Goal: Transaction & Acquisition: Register for event/course

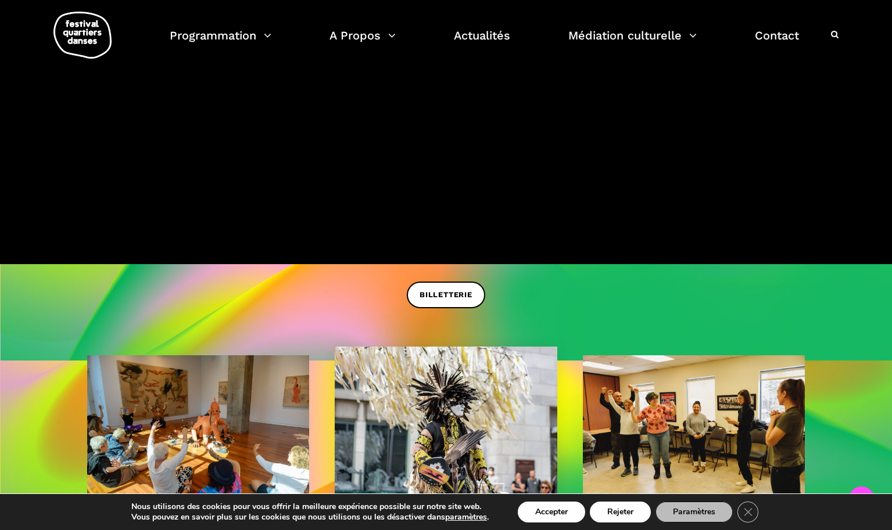
scroll to position [533, 0]
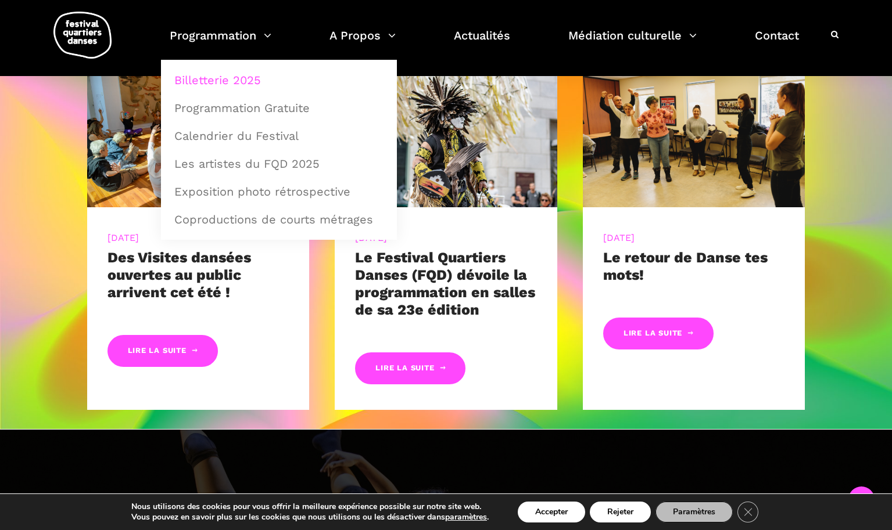
click at [233, 85] on link "Billetterie 2025" at bounding box center [278, 80] width 223 height 27
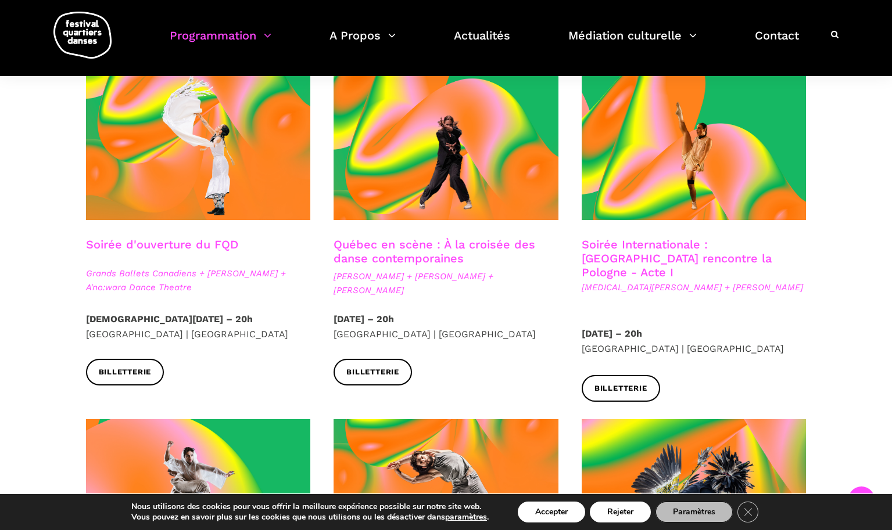
scroll to position [355, 0]
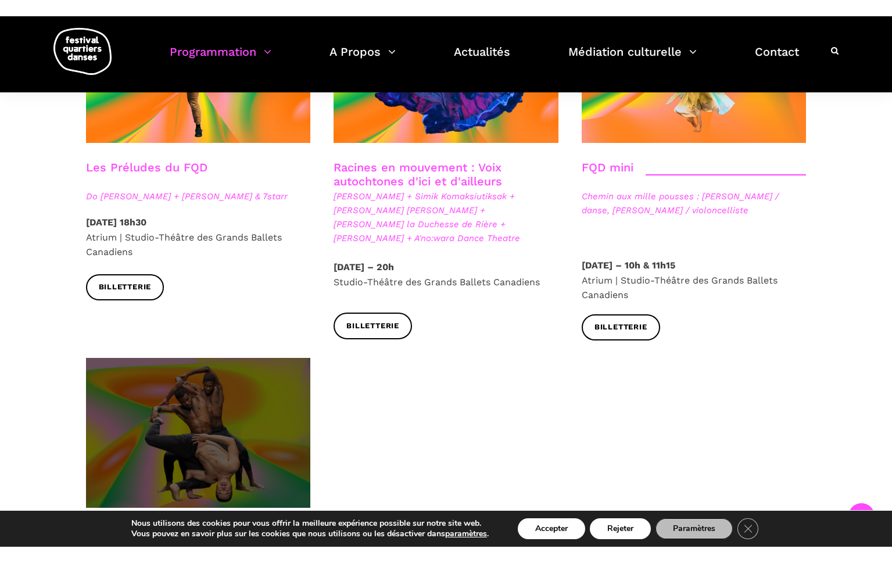
scroll to position [1837, 0]
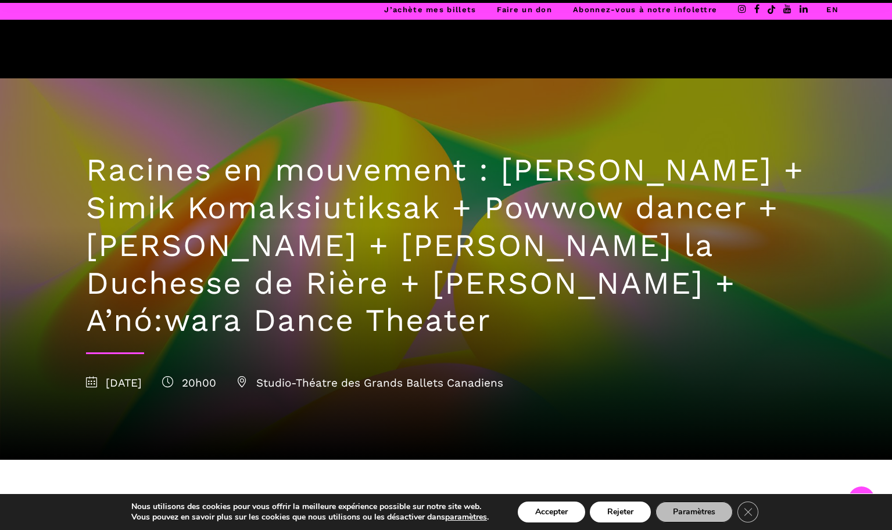
scroll to position [355, 0]
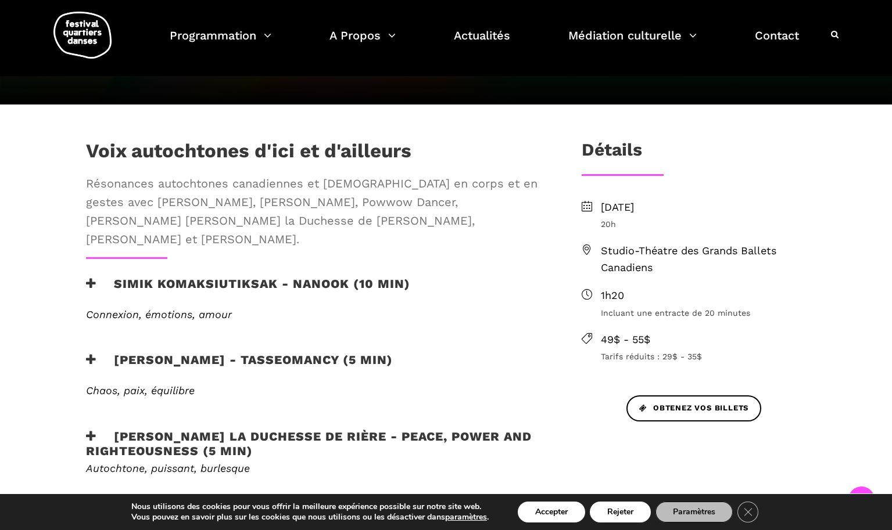
click at [97, 276] on h3 "Simik Komaksiutiksak - Nanook (10 min)" at bounding box center [248, 290] width 324 height 29
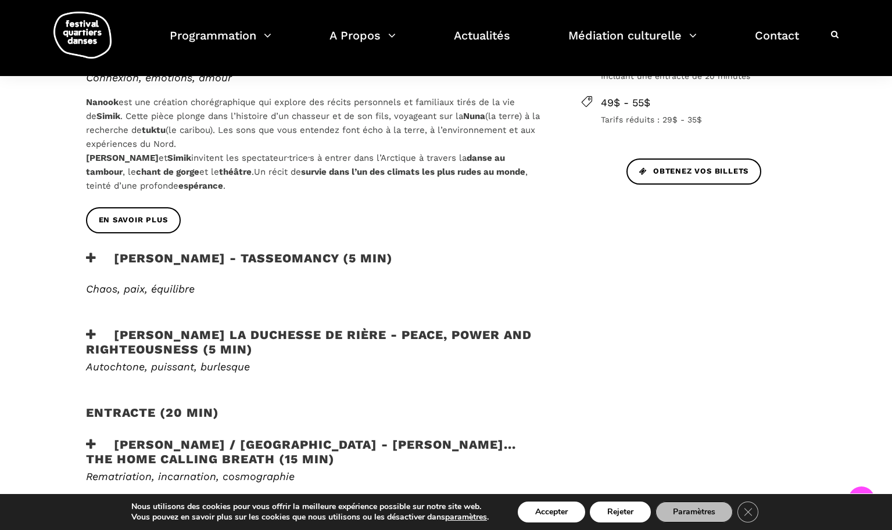
scroll to position [652, 0]
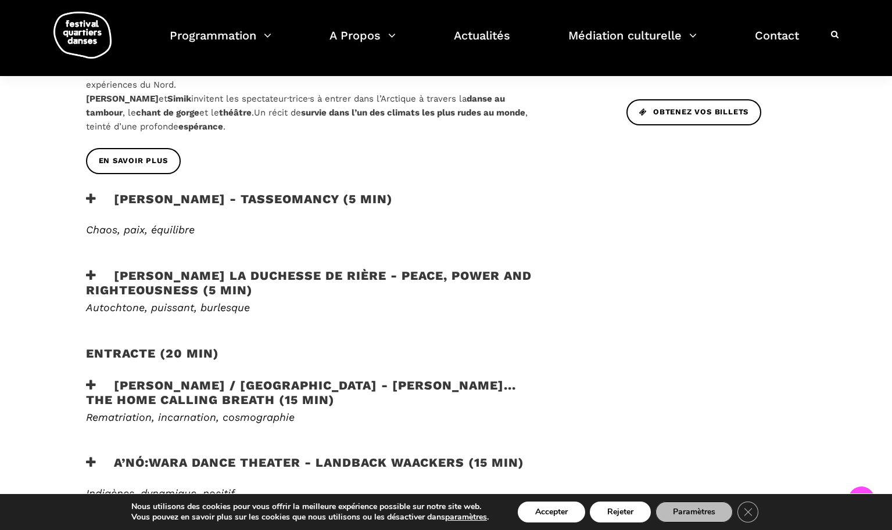
click at [128, 272] on h3 "[PERSON_NAME] la Duchesse de Rière - Peace, Power and Righteousness (5 min)" at bounding box center [315, 282] width 458 height 29
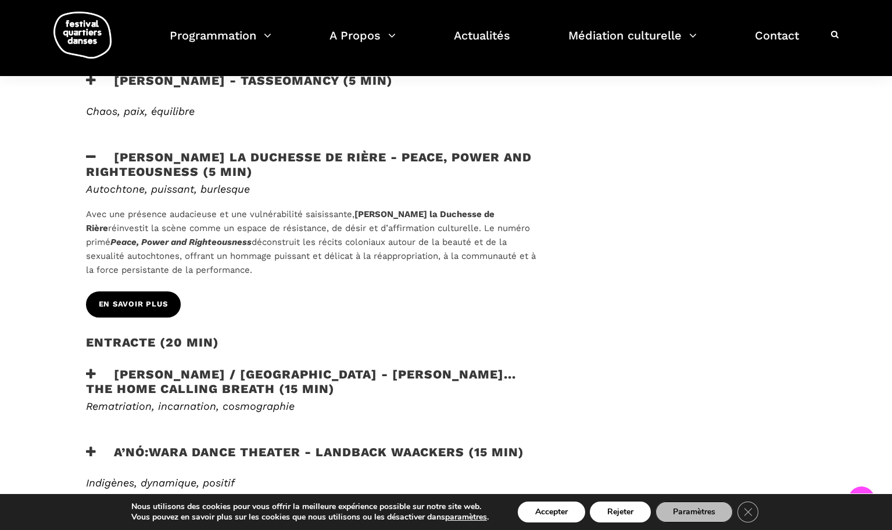
scroll to position [829, 0]
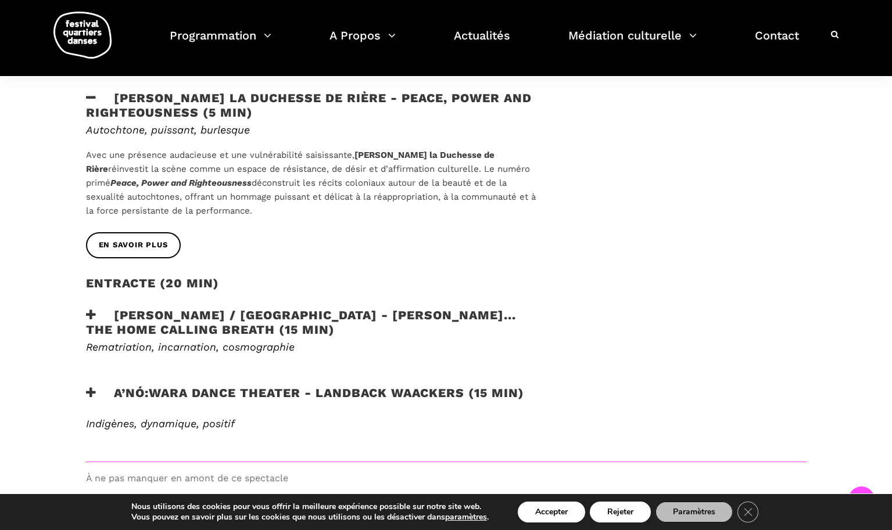
click at [110, 386] on h3 "A’nó:wara Dance Theater - Landback Waackers (15 min)" at bounding box center [305, 400] width 438 height 29
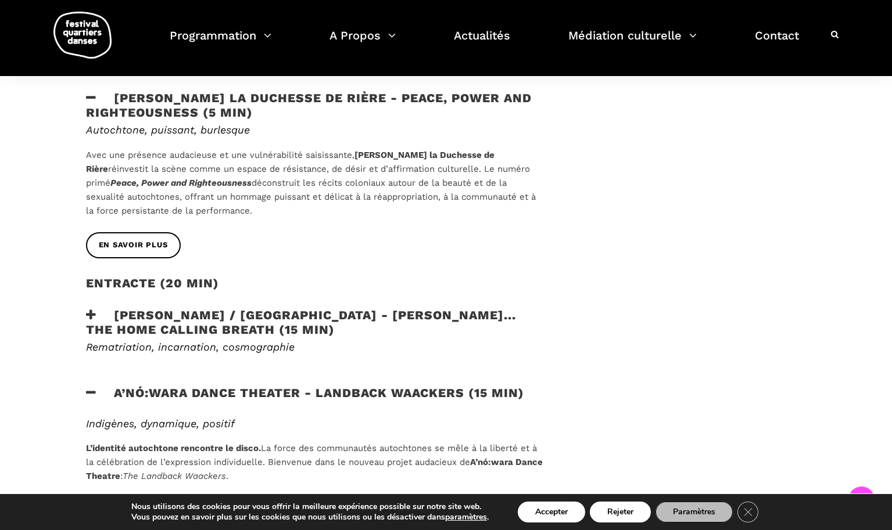
scroll to position [1007, 0]
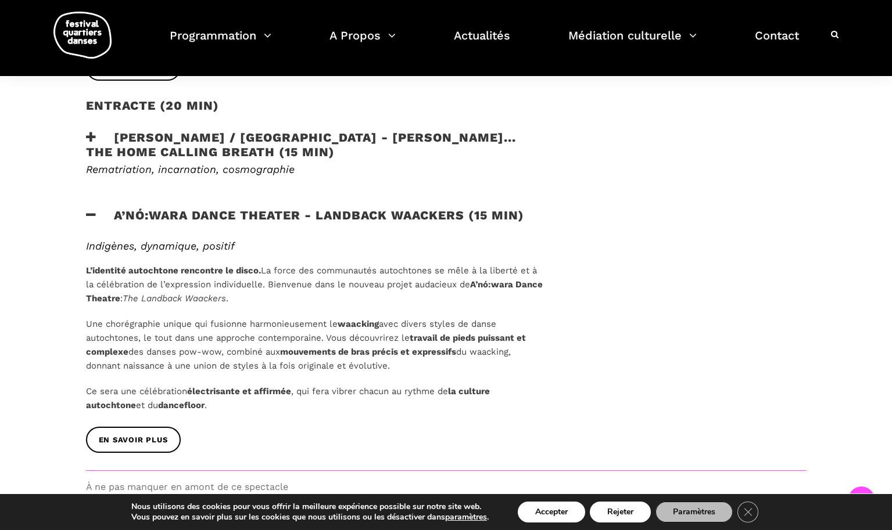
click at [92, 131] on icon at bounding box center [91, 137] width 10 height 12
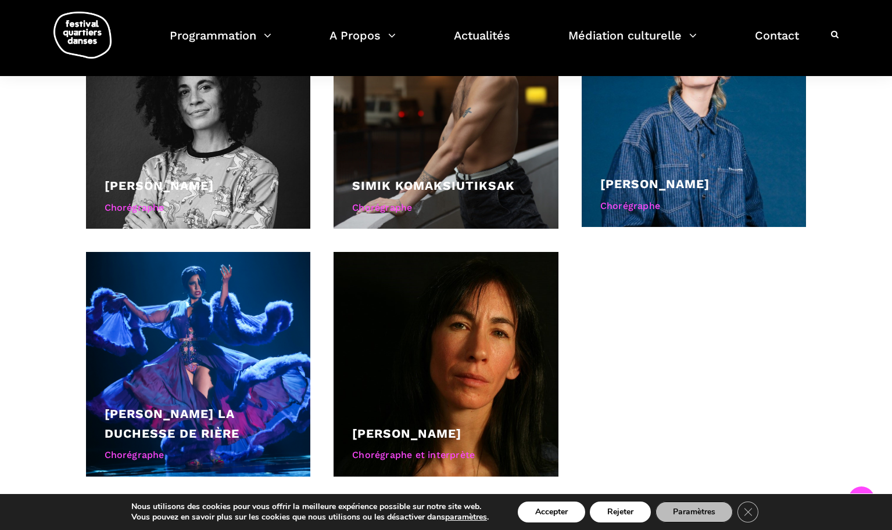
scroll to position [1540, 0]
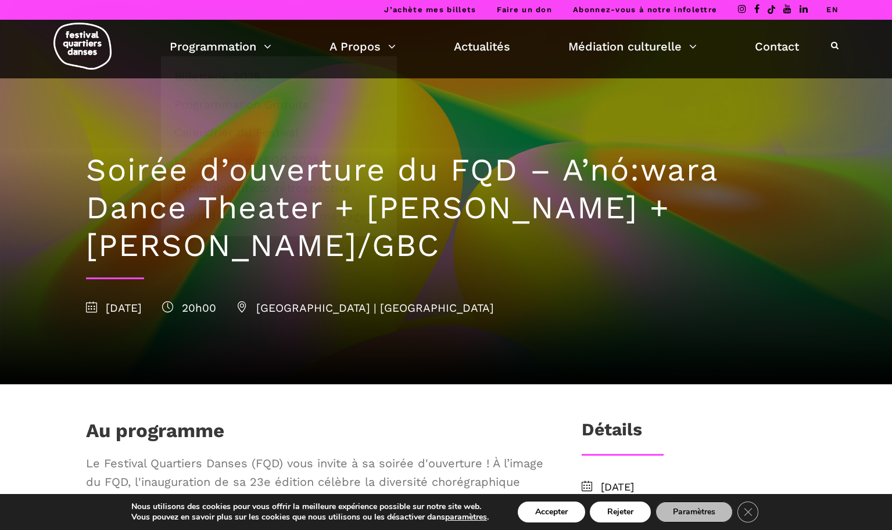
click at [626, 228] on h1 "Soirée d’ouverture du FQD – A’nó:wara Dance Theater + Charles Brecard + Etienne…" at bounding box center [446, 208] width 720 height 113
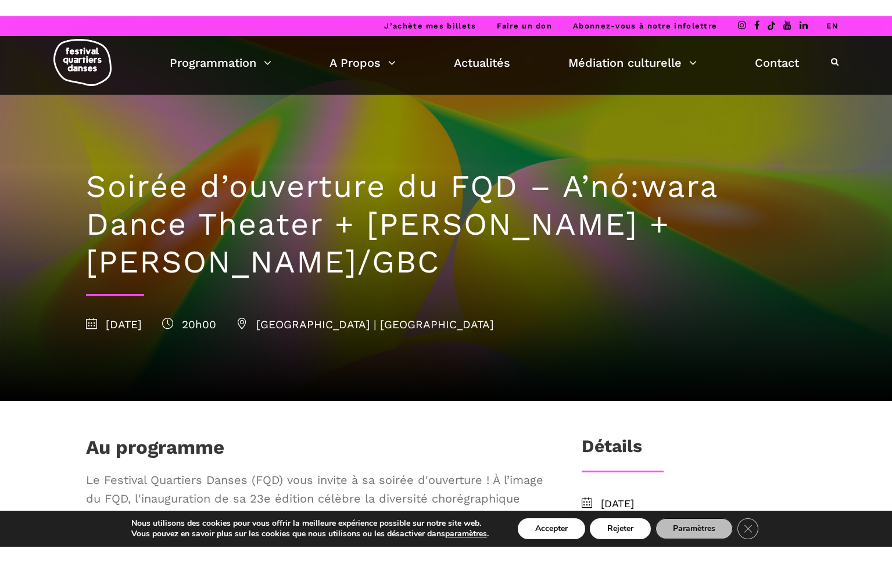
scroll to position [59, 0]
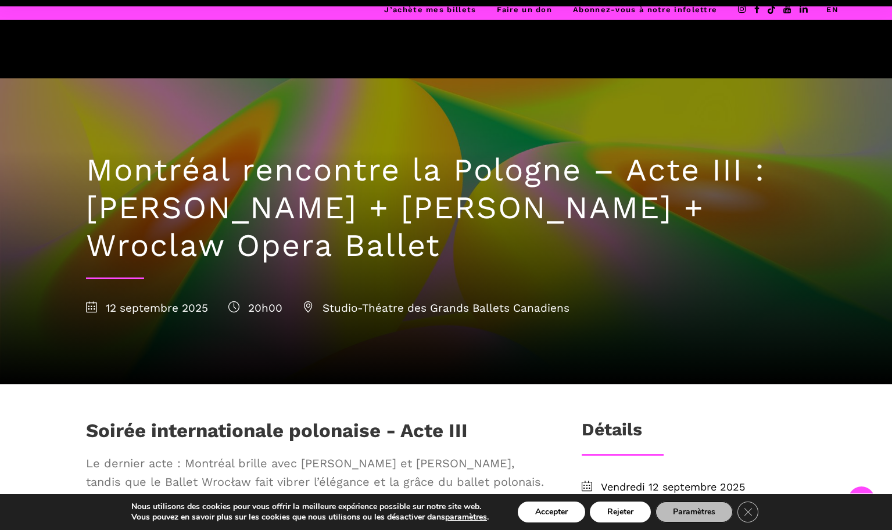
scroll to position [296, 0]
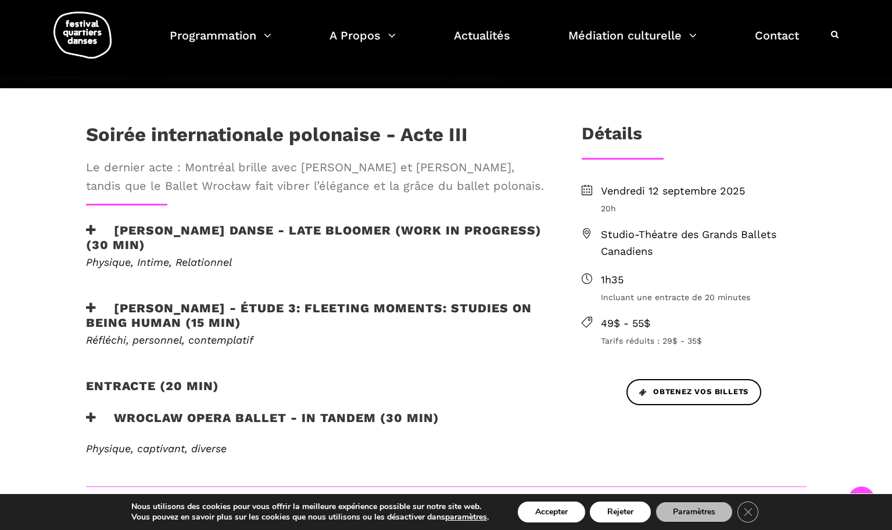
click at [93, 229] on icon at bounding box center [91, 230] width 10 height 12
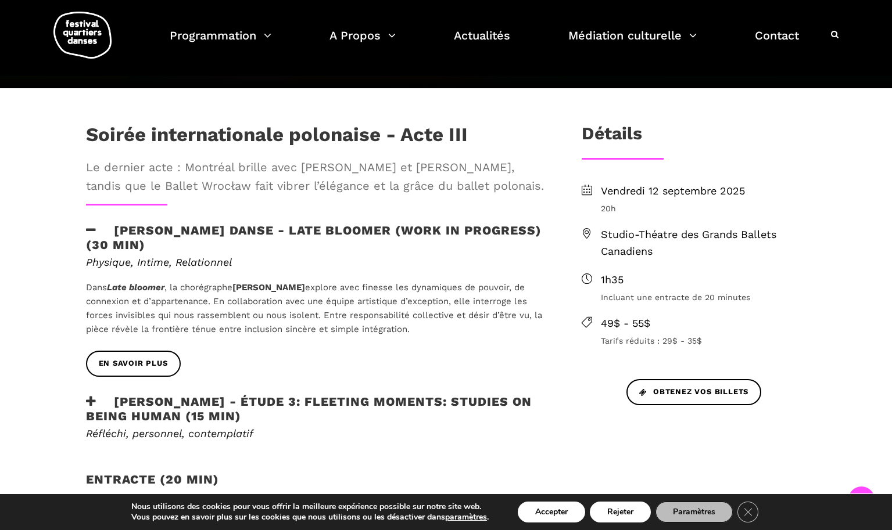
scroll to position [355, 0]
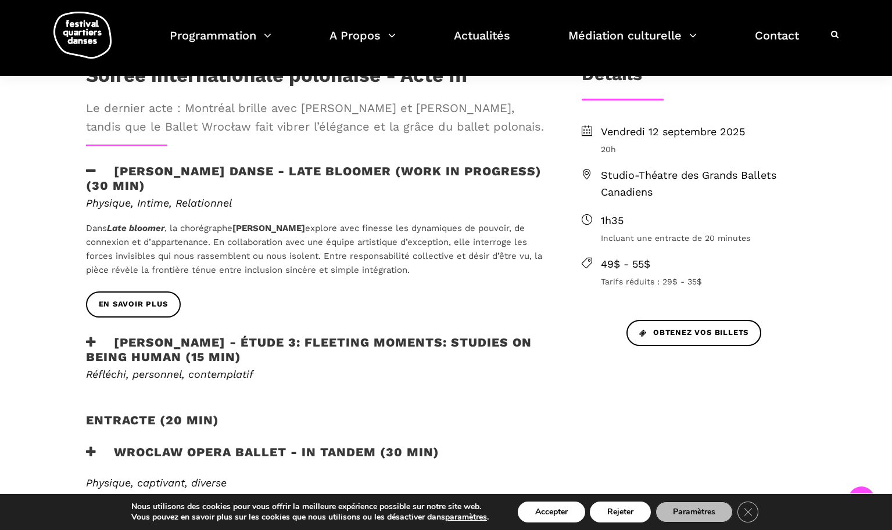
click at [91, 348] on icon at bounding box center [91, 342] width 10 height 12
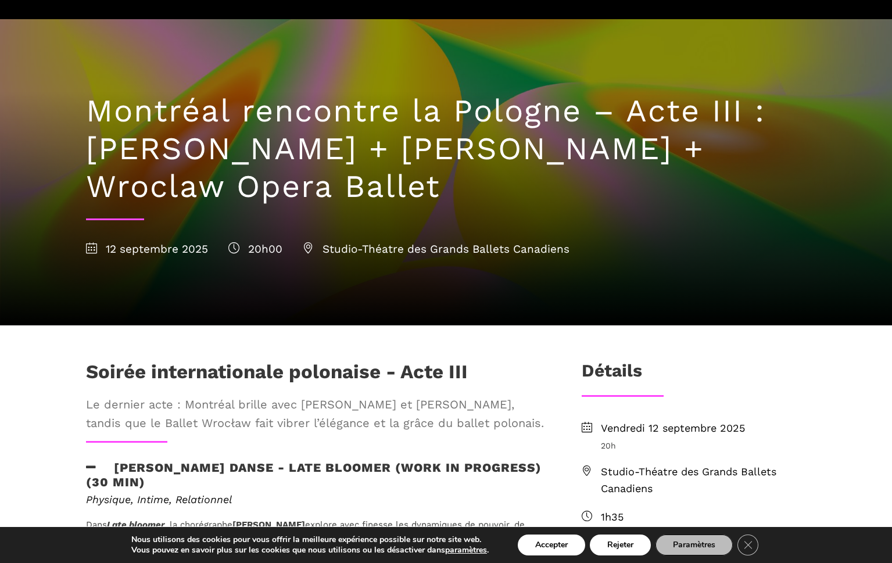
scroll to position [178, 0]
